Goal: Use online tool/utility: Use online tool/utility

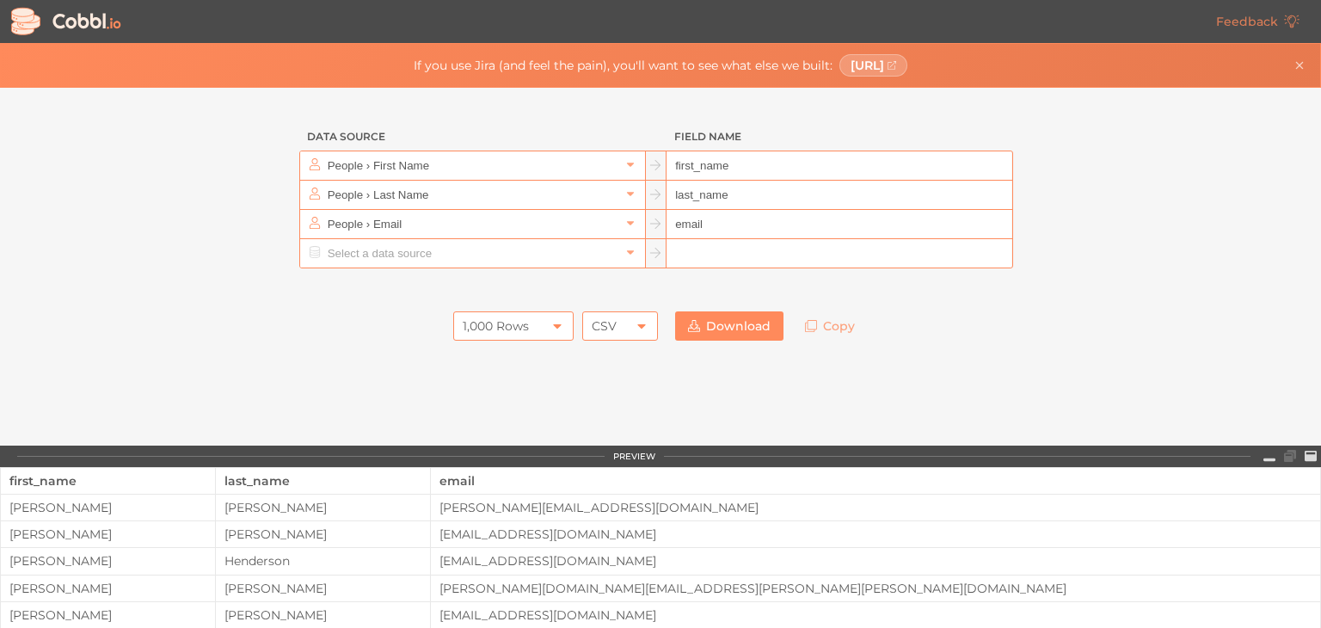
click at [495, 275] on div at bounding box center [661, 285] width 774 height 34
click at [495, 259] on input "text" at bounding box center [471, 253] width 297 height 28
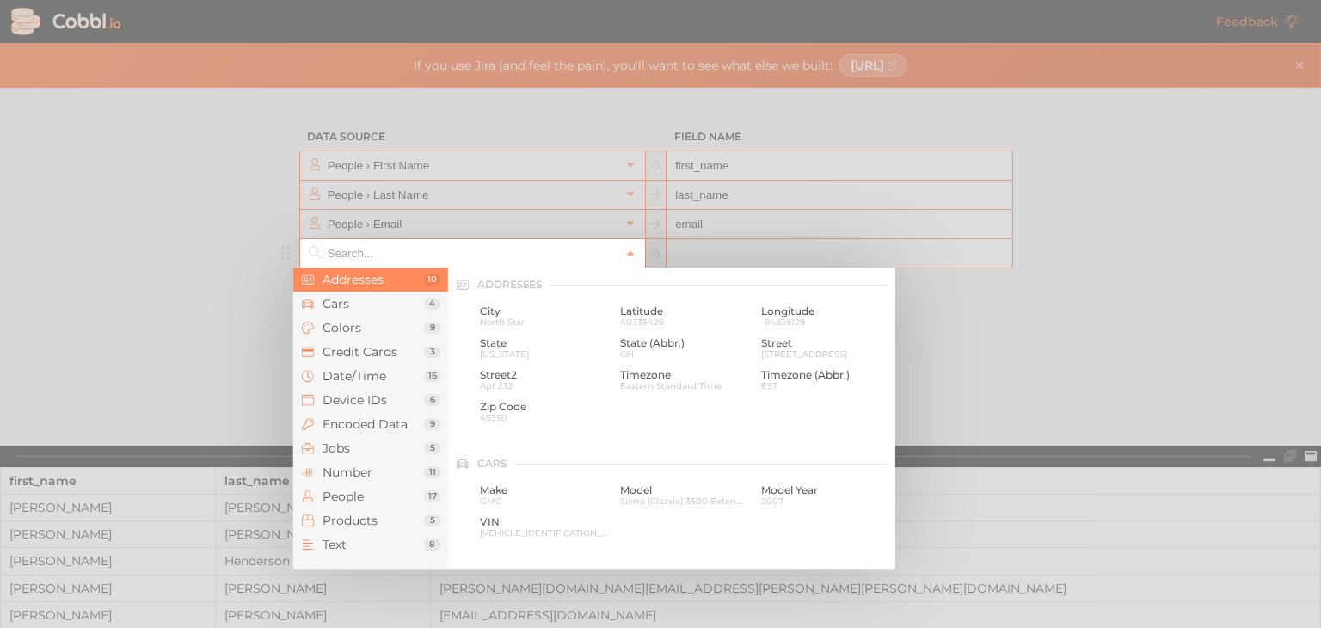
click at [495, 259] on input "text" at bounding box center [471, 253] width 297 height 28
click at [114, 403] on div at bounding box center [660, 314] width 1321 height 628
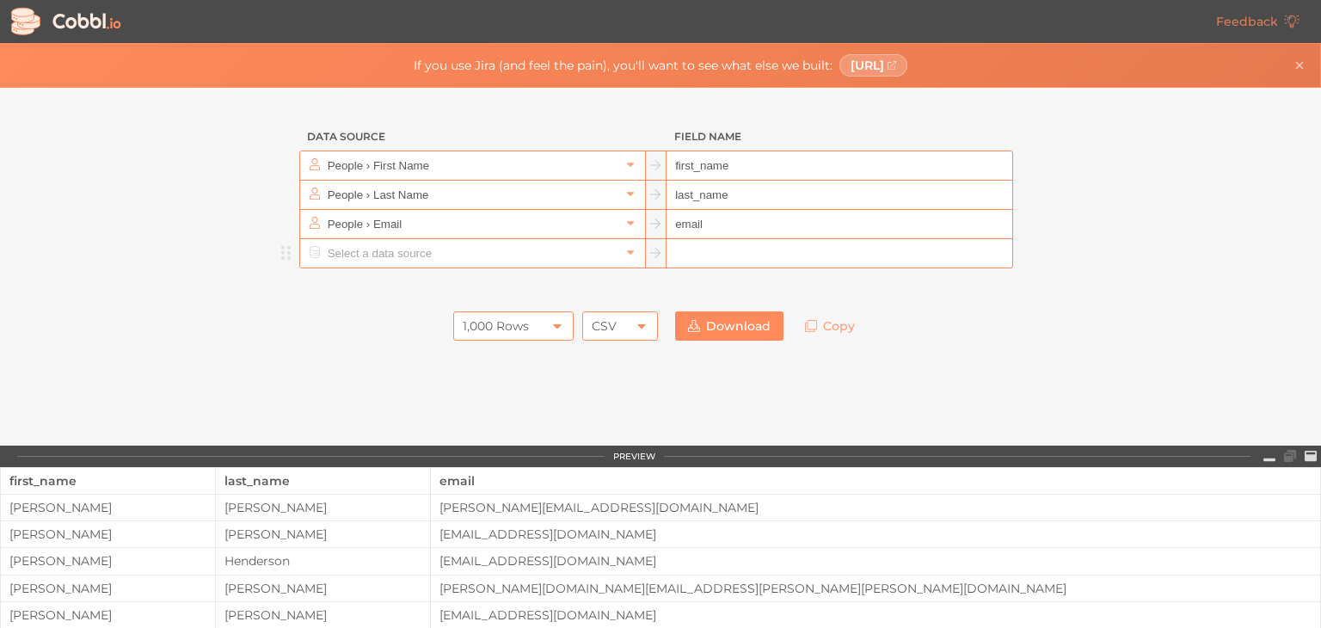
click at [625, 331] on div "CSV" at bounding box center [620, 325] width 76 height 29
click at [506, 242] on input "text" at bounding box center [471, 253] width 297 height 28
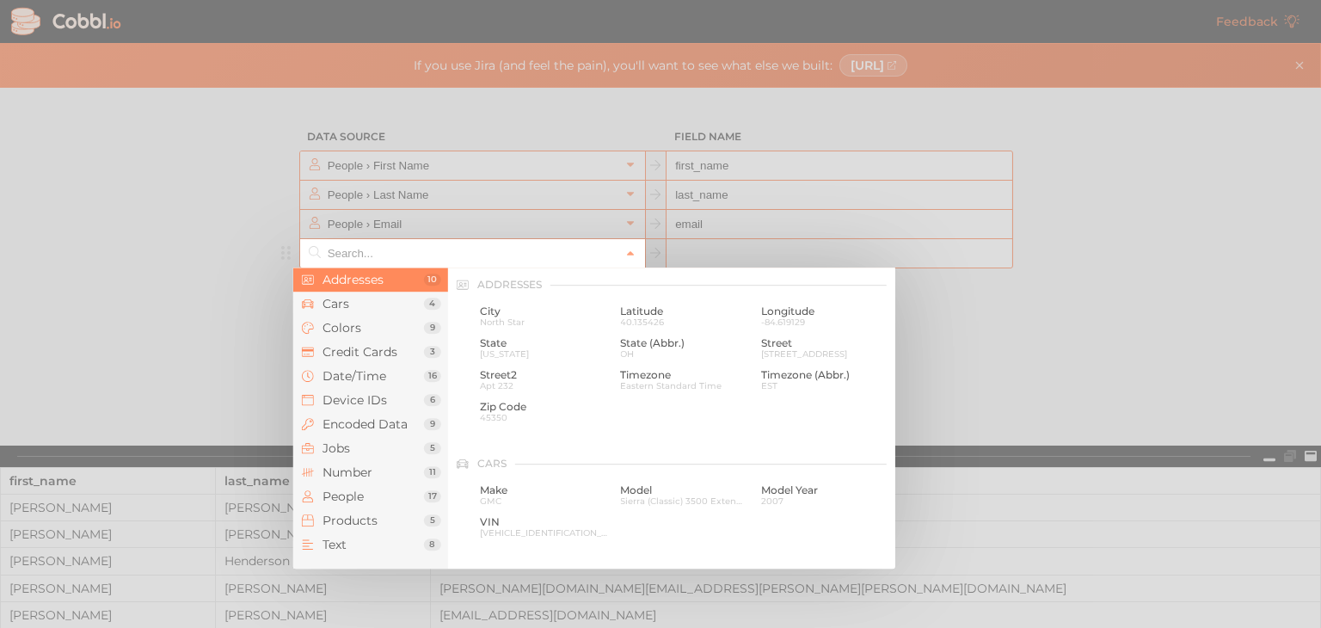
click at [385, 275] on span "Addresses" at bounding box center [374, 280] width 102 height 14
click at [381, 286] on span "Addresses" at bounding box center [374, 280] width 102 height 14
click at [370, 501] on span "People" at bounding box center [374, 496] width 102 height 14
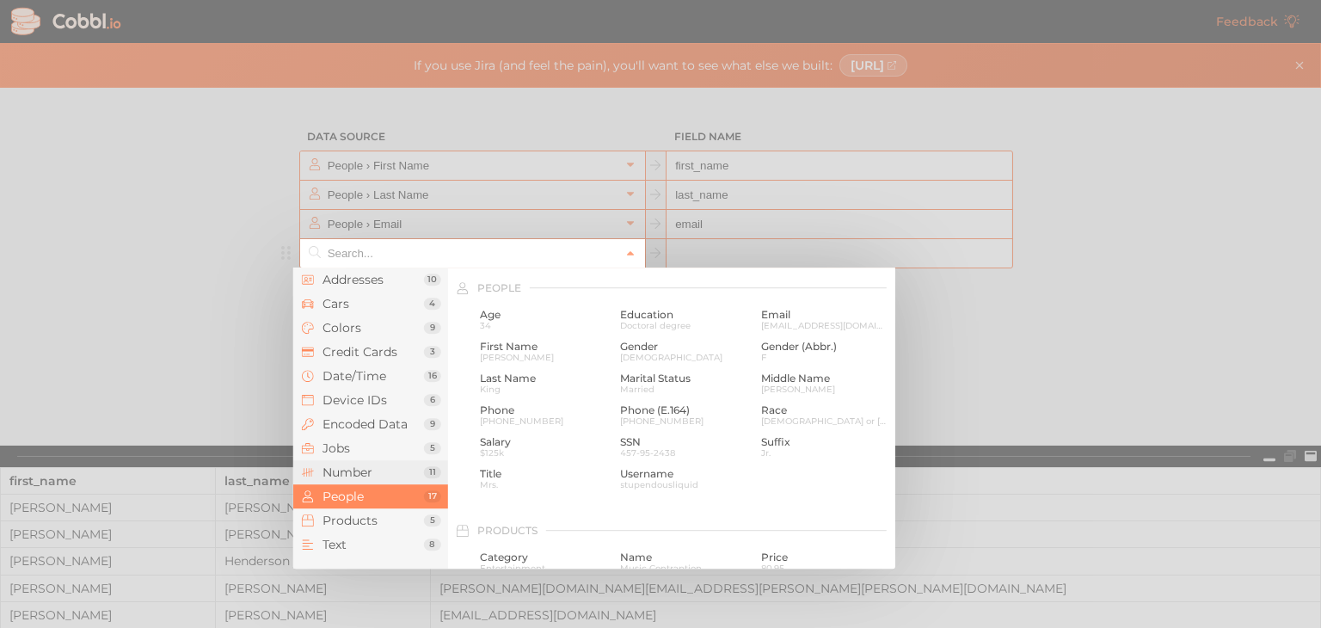
scroll to position [1326, 0]
click at [528, 311] on span "Age" at bounding box center [544, 311] width 128 height 12
type input "People › Age"
type input "age"
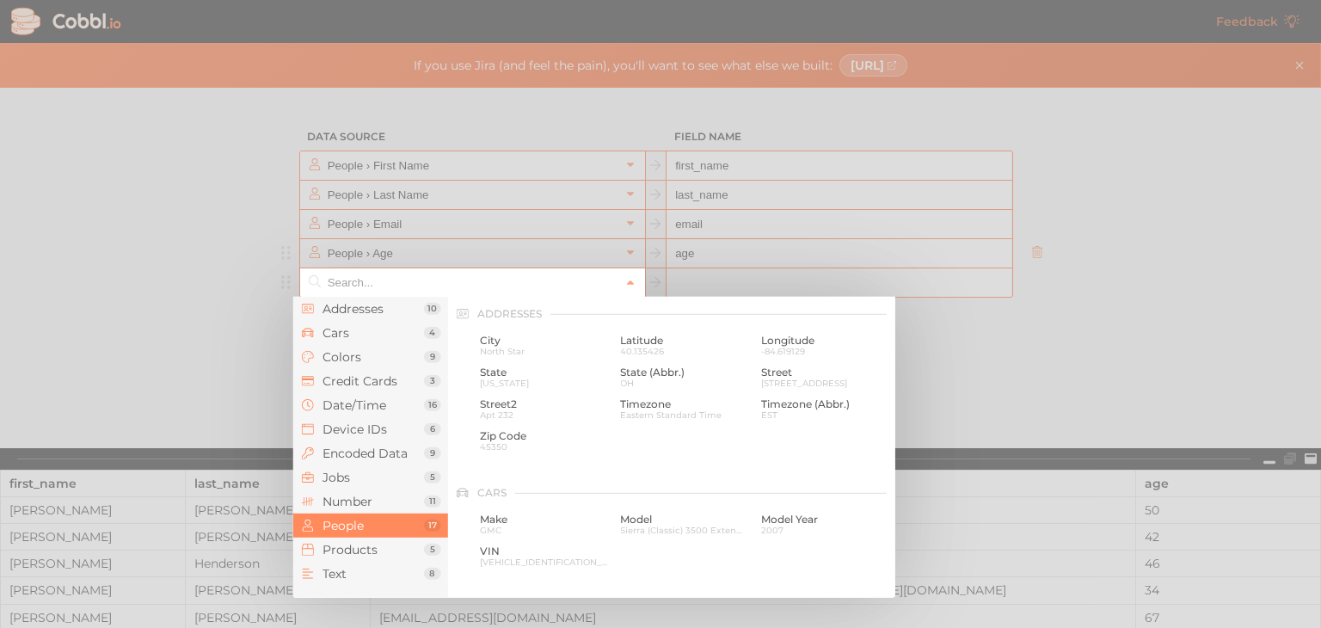
click at [454, 290] on input "text" at bounding box center [471, 282] width 297 height 28
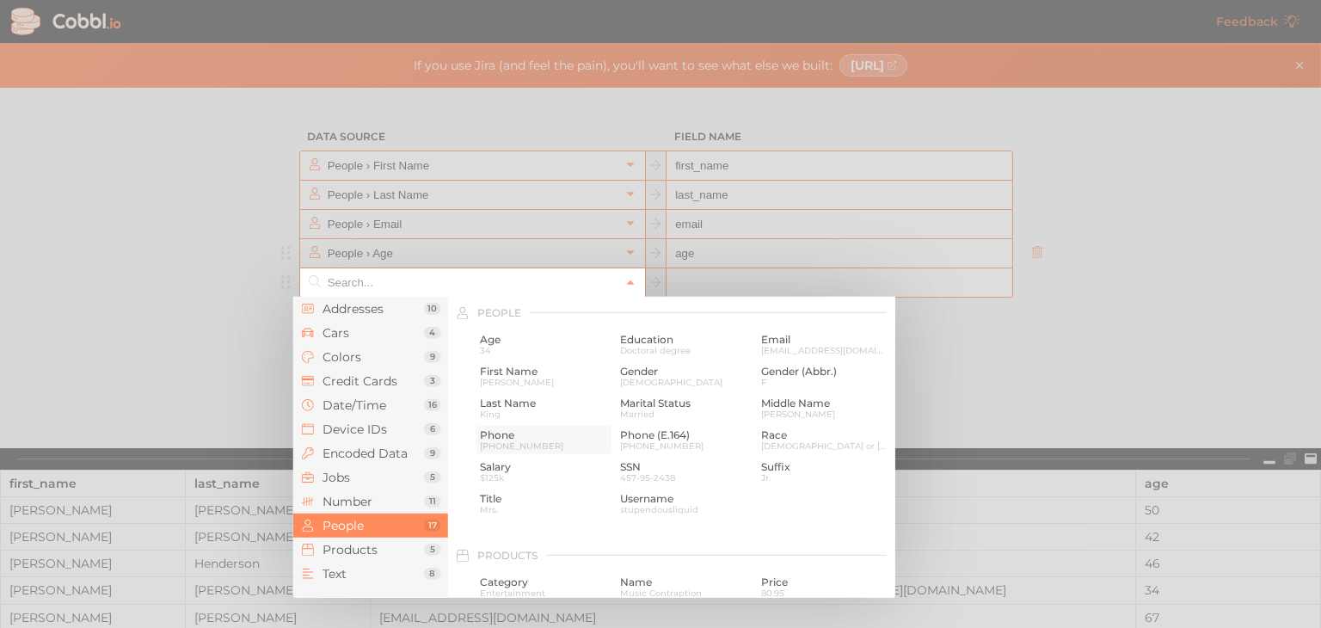
click at [519, 439] on span "Phone" at bounding box center [544, 435] width 128 height 12
type input "People › Phone"
type input "phone"
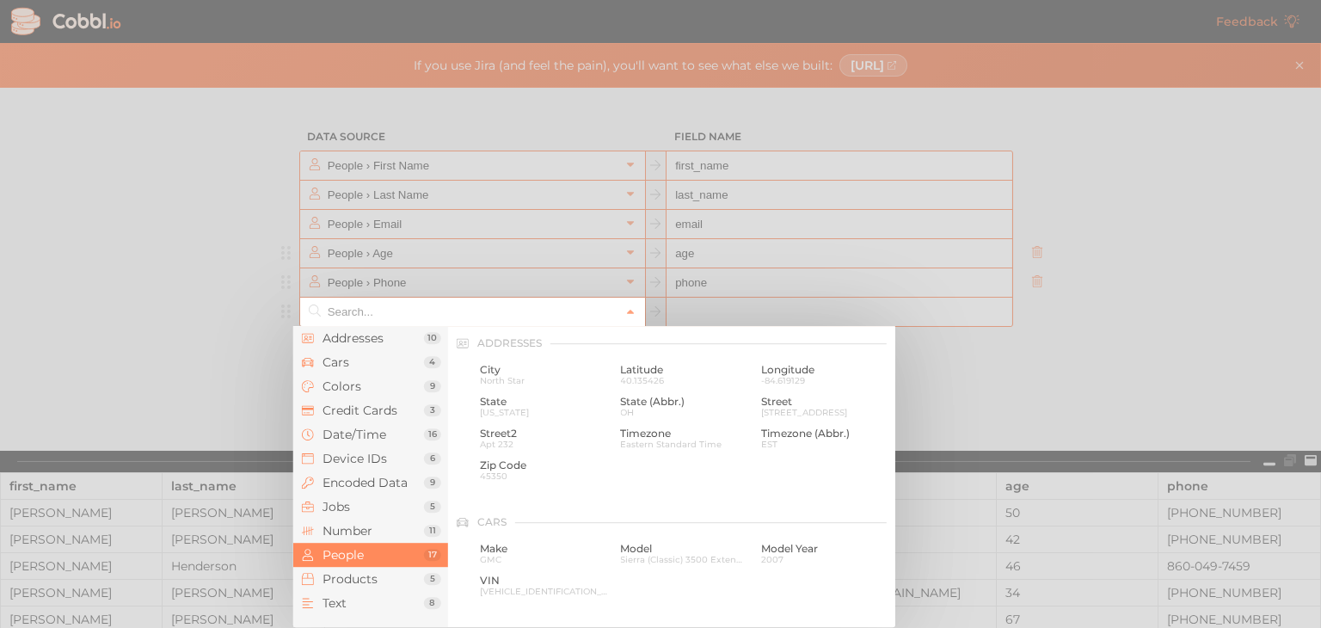
click at [482, 314] on input "text" at bounding box center [471, 312] width 297 height 28
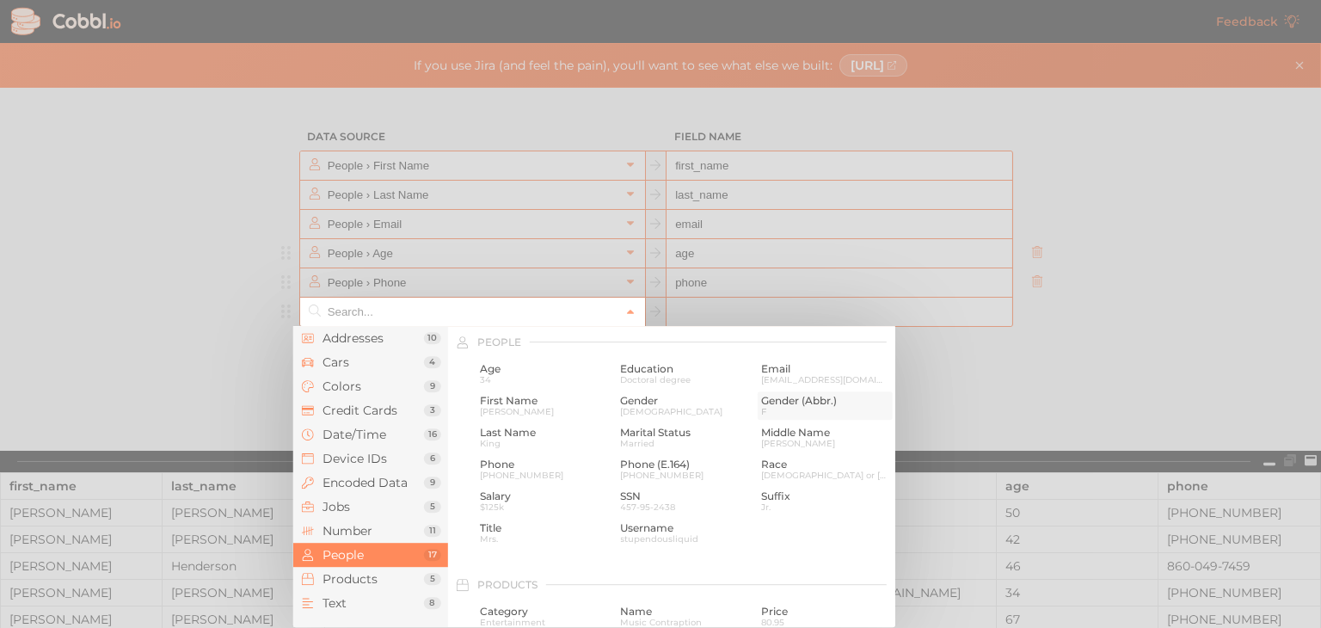
click at [773, 410] on span "F" at bounding box center [825, 411] width 128 height 9
type input "People › Gender (Abbr.)"
type input "gender_abbr"
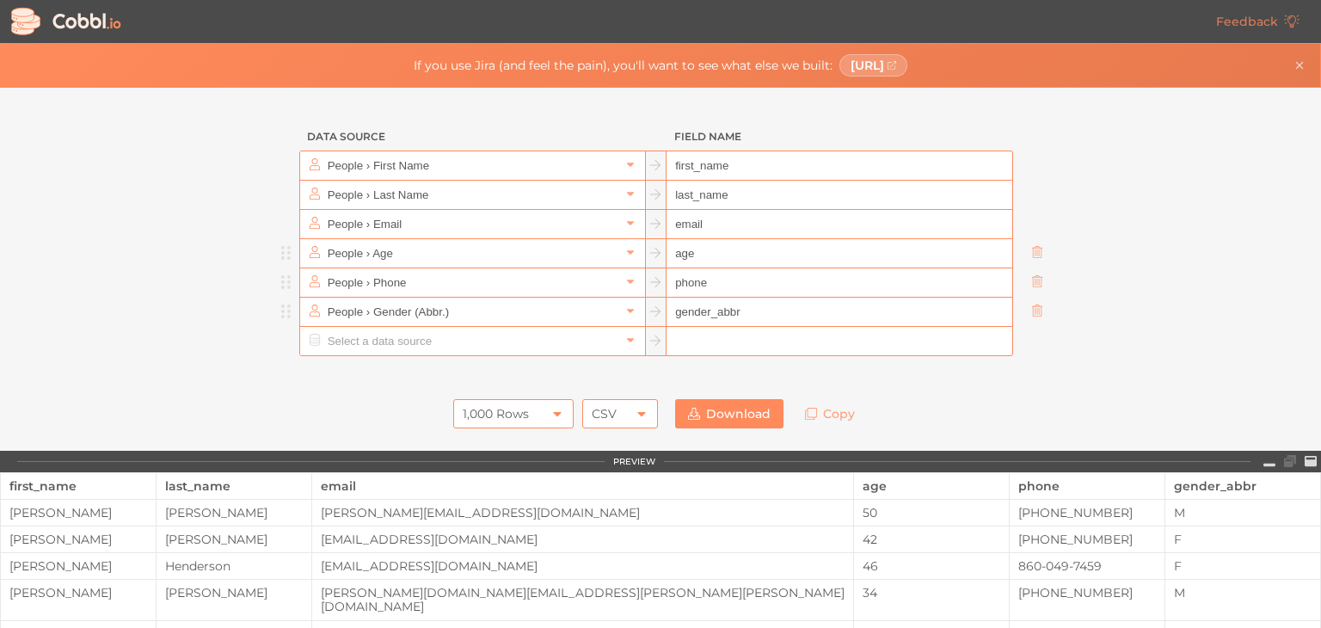
click at [792, 380] on div at bounding box center [661, 373] width 774 height 34
click at [805, 411] on icon at bounding box center [811, 414] width 12 height 12
click at [613, 407] on div "CSV" at bounding box center [620, 413] width 76 height 29
click at [624, 411] on div "CSV" at bounding box center [620, 413] width 76 height 29
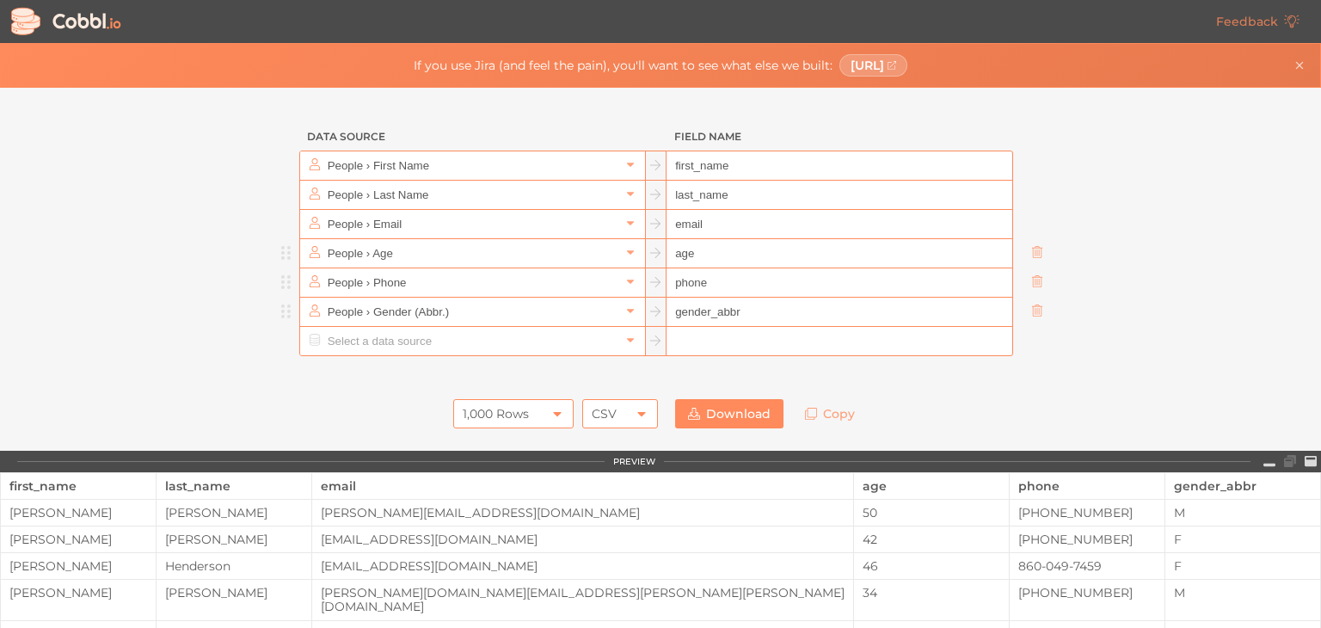
click at [624, 411] on div "CSV" at bounding box center [620, 413] width 76 height 29
